Goal: Transaction & Acquisition: Subscribe to service/newsletter

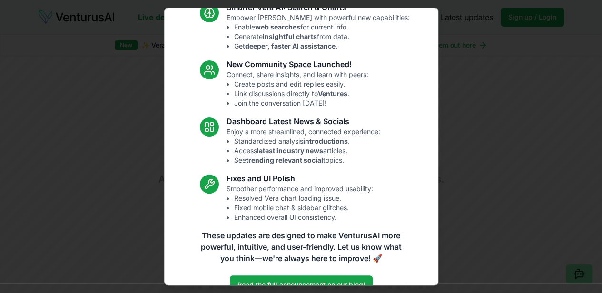
scroll to position [103, 0]
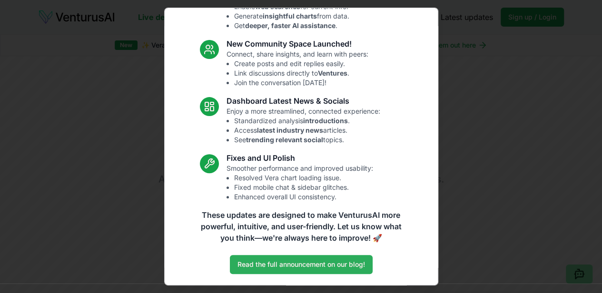
click at [318, 267] on link "Read the full announcement on our blog!" at bounding box center [301, 264] width 143 height 19
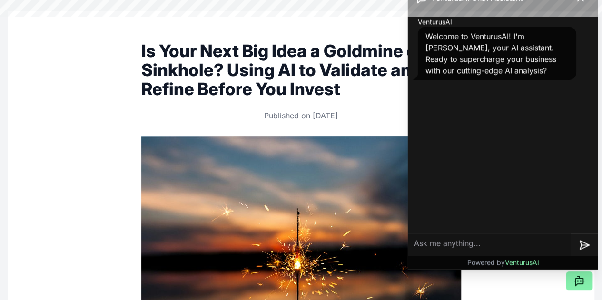
scroll to position [95, 0]
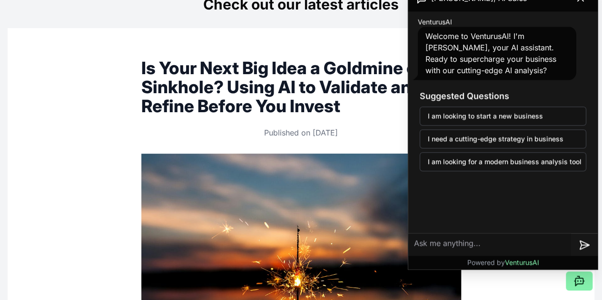
scroll to position [0, 0]
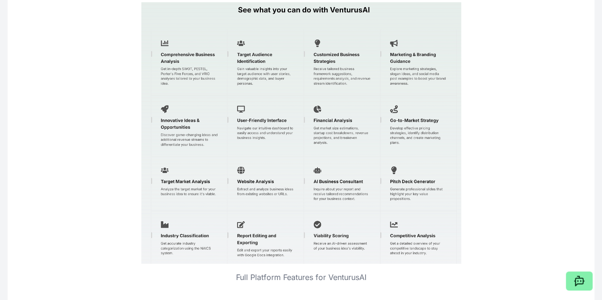
scroll to position [1238, 0]
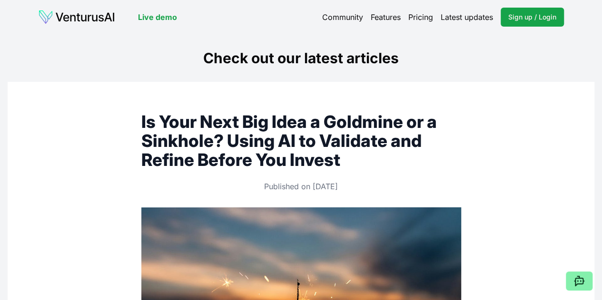
drag, startPoint x: 416, startPoint y: 18, endPoint x: 422, endPoint y: 17, distance: 5.9
click at [417, 18] on link "Pricing" at bounding box center [420, 16] width 25 height 11
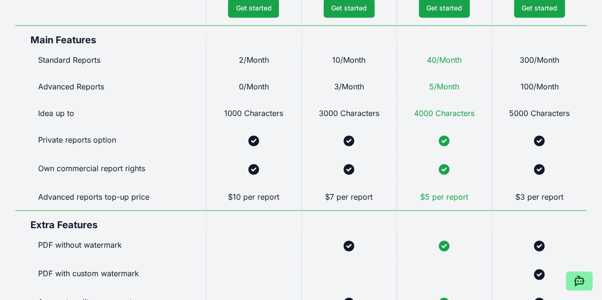
scroll to position [524, 0]
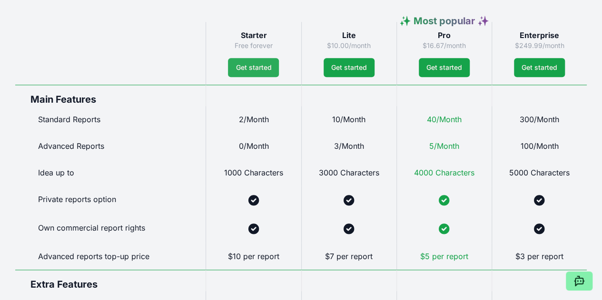
click at [246, 77] on link "Get started" at bounding box center [253, 67] width 51 height 19
